Goal: Information Seeking & Learning: Learn about a topic

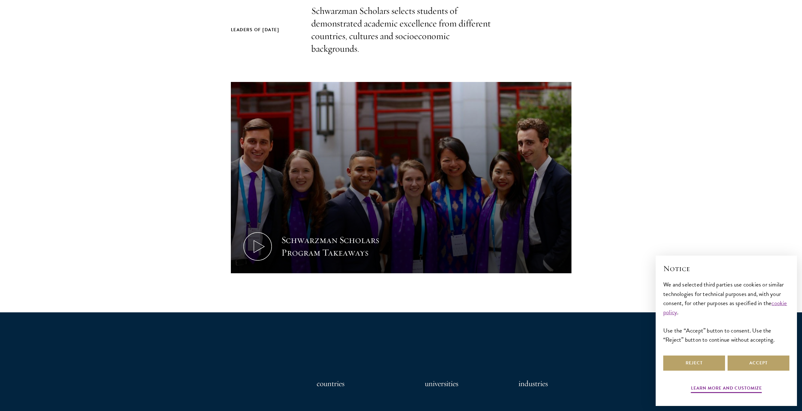
click at [96, 184] on section "Leaders of [DATE] Schwarzman Scholars selects students of demonstrated academic…" at bounding box center [401, 159] width 802 height 308
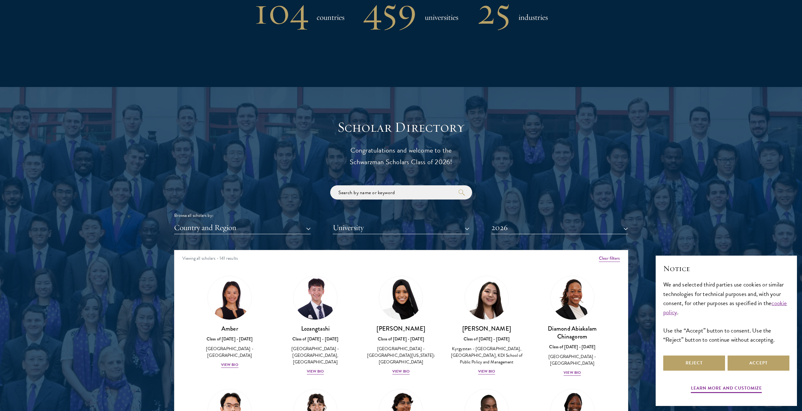
scroll to position [757, 0]
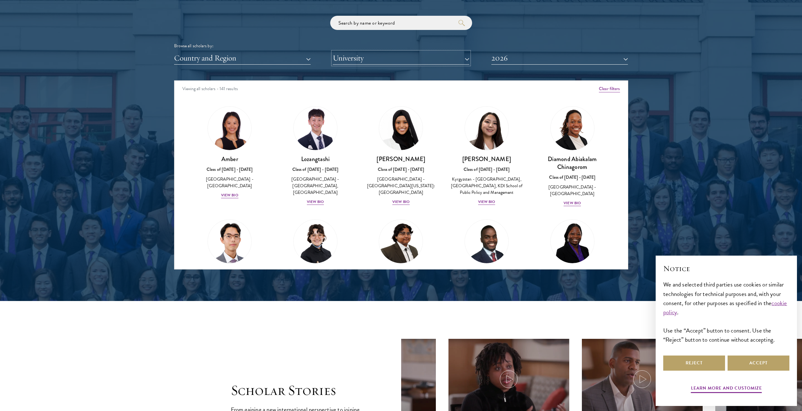
click at [458, 54] on button "University" at bounding box center [401, 58] width 137 height 13
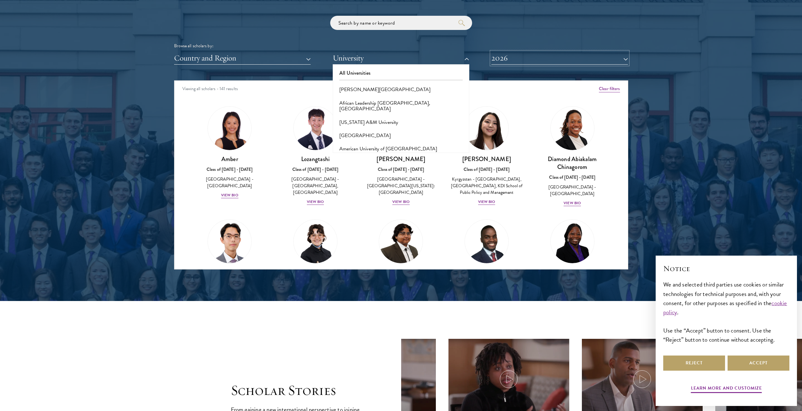
click at [493, 54] on button "2026" at bounding box center [559, 58] width 137 height 13
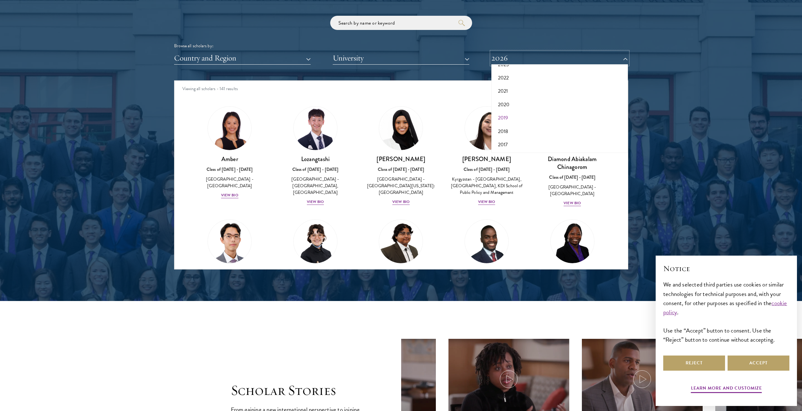
scroll to position [66, 0]
click at [503, 91] on button "2021" at bounding box center [559, 90] width 133 height 13
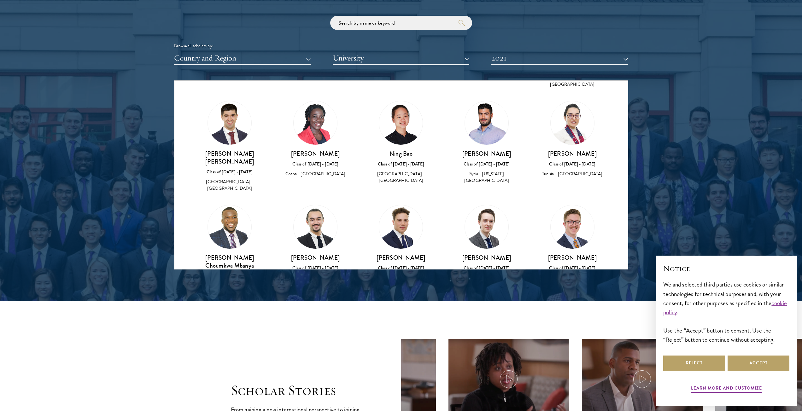
scroll to position [126, 0]
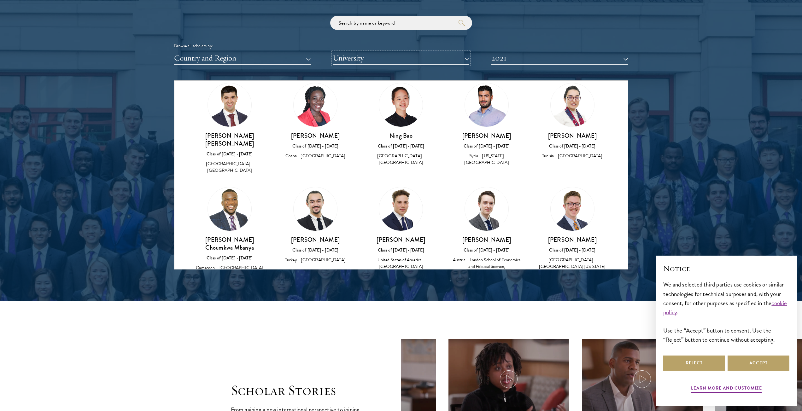
click at [351, 62] on button "University" at bounding box center [401, 58] width 137 height 13
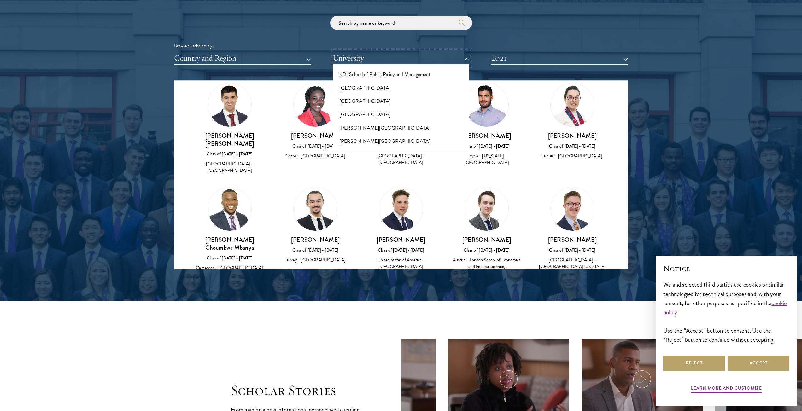
scroll to position [1955, 0]
click at [367, 170] on button "[GEOGRAPHIC_DATA]" at bounding box center [401, 176] width 133 height 13
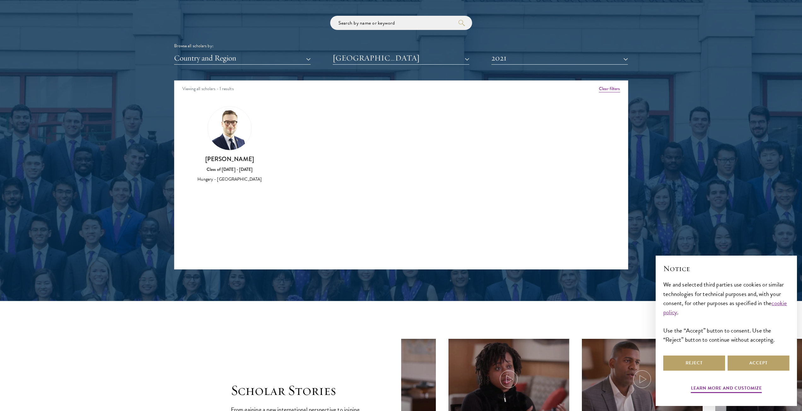
click at [229, 129] on img at bounding box center [230, 129] width 44 height 44
click at [574, 52] on button "2021" at bounding box center [559, 58] width 137 height 13
click at [508, 77] on button "2022" at bounding box center [559, 77] width 133 height 13
drag, startPoint x: 319, startPoint y: 179, endPoint x: 316, endPoint y: 156, distance: 23.2
click at [319, 174] on div "[PERSON_NAME] Class of [DATE] - [DATE] [GEOGRAPHIC_DATA] - [GEOGRAPHIC_DATA]" at bounding box center [315, 169] width 73 height 28
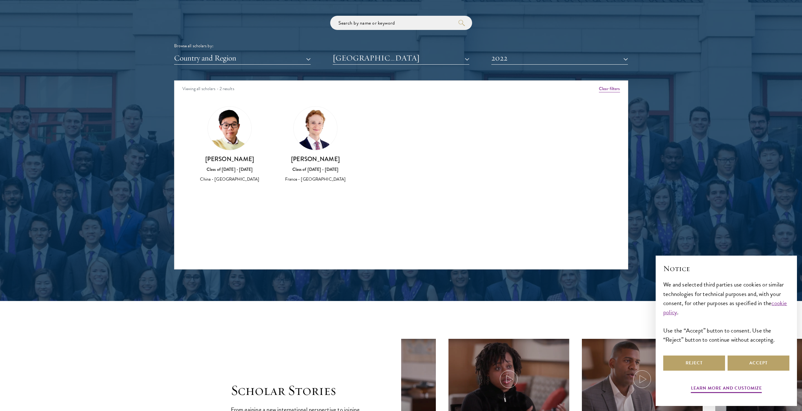
click at [316, 133] on img at bounding box center [316, 129] width 44 height 44
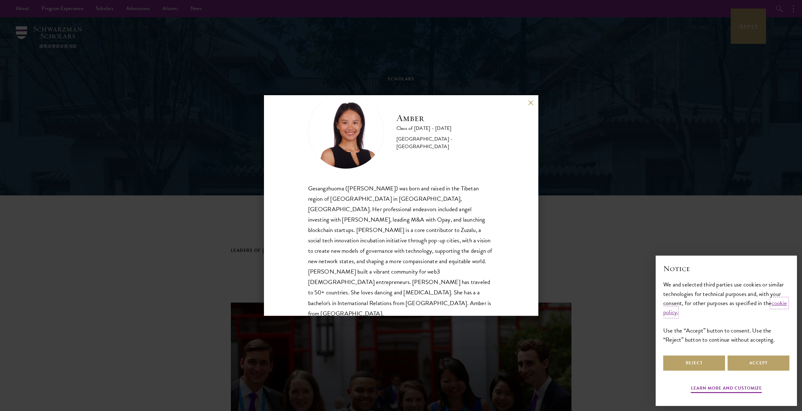
scroll to position [22, 0]
click at [170, 161] on div "Amber Class of 2025 - 2026 China - Peking University Gesangzhuoma (Amber) was b…" at bounding box center [401, 205] width 802 height 411
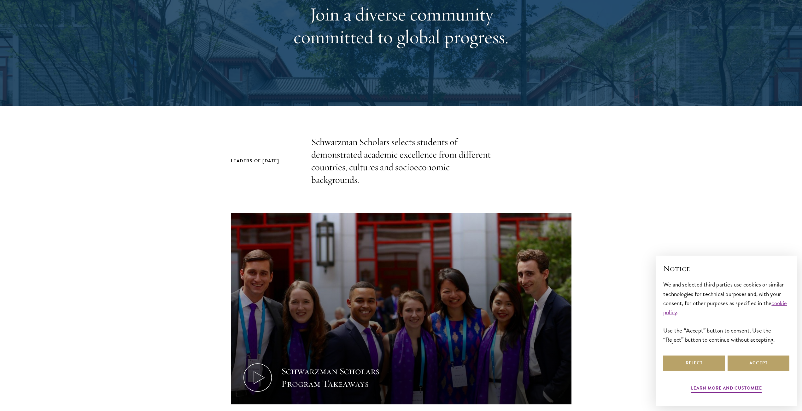
scroll to position [95, 0]
